Goal: Information Seeking & Learning: Learn about a topic

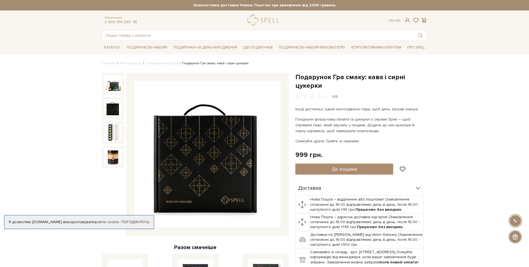
click at [110, 130] on img at bounding box center [113, 132] width 18 height 18
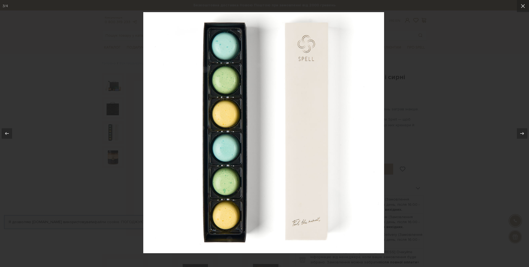
click at [114, 112] on div at bounding box center [264, 133] width 529 height 267
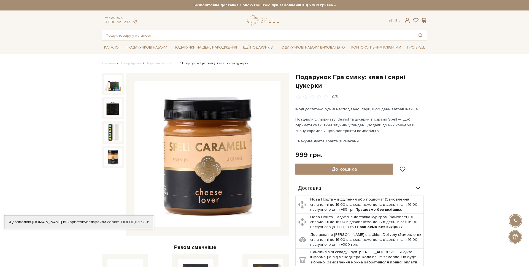
click at [113, 155] on img at bounding box center [113, 157] width 18 height 18
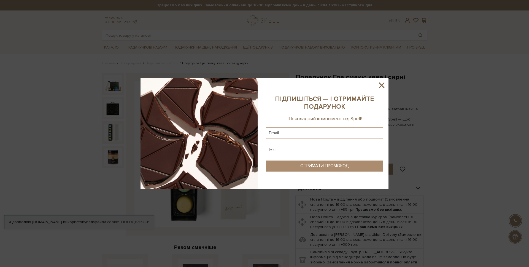
click at [379, 83] on icon at bounding box center [381, 84] width 9 height 9
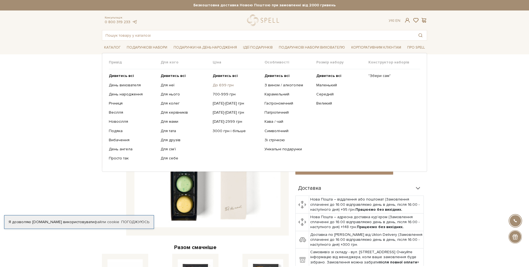
click at [219, 85] on link "До 699 грн" at bounding box center [237, 85] width 48 height 5
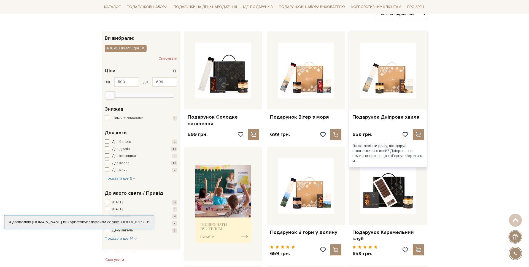
scroll to position [74, 0]
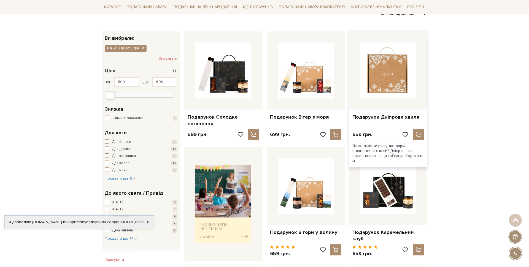
click at [382, 78] on img at bounding box center [388, 70] width 56 height 56
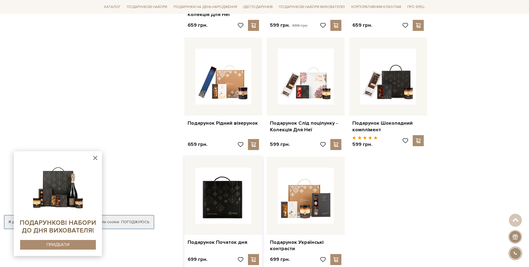
scroll to position [418, 0]
click at [230, 190] on img at bounding box center [223, 195] width 56 height 56
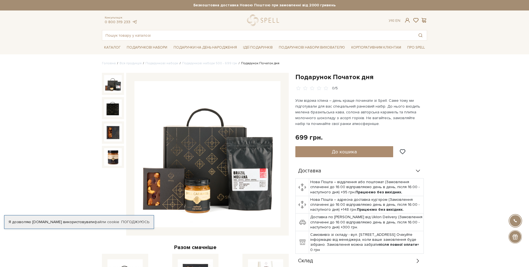
click at [115, 88] on img at bounding box center [113, 84] width 18 height 18
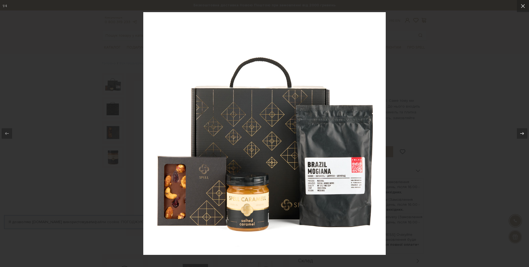
click at [456, 140] on div at bounding box center [264, 133] width 529 height 267
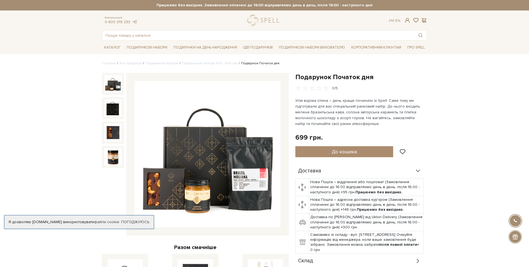
click at [337, 111] on p "Усім відома істина – день краще починати зі Spell. Саме тому ми підготували для…" at bounding box center [359, 112] width 129 height 29
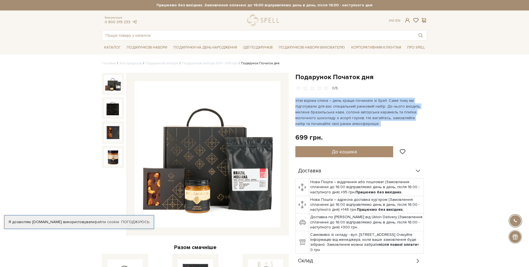
click at [337, 111] on p "Усім відома істина – день краще починати зі Spell. Саме тому ми підготували для…" at bounding box center [359, 112] width 129 height 29
click at [380, 118] on p "Усім відома істина – день краще починати зі Spell. Саме тому ми підготували для…" at bounding box center [359, 112] width 129 height 29
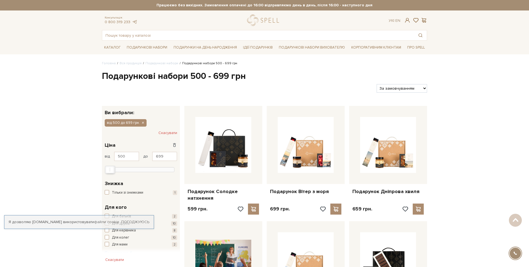
scroll to position [418, 0]
